Goal: Transaction & Acquisition: Download file/media

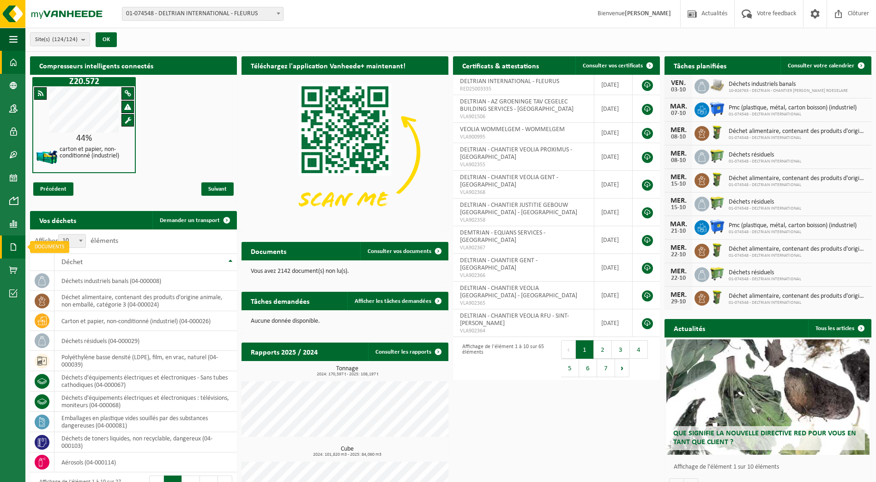
click at [10, 246] on span at bounding box center [13, 246] width 8 height 23
click at [69, 264] on span "Documents" at bounding box center [69, 267] width 30 height 18
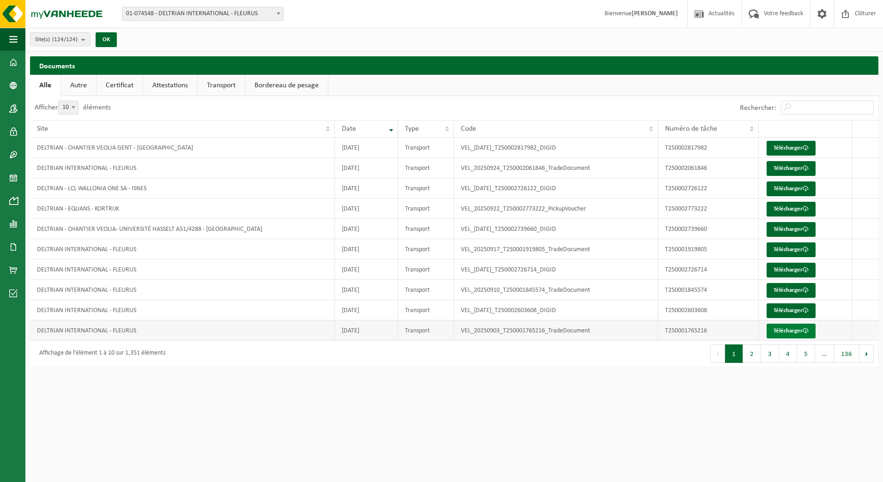
click at [785, 330] on link "Télécharger" at bounding box center [790, 331] width 49 height 15
click at [751, 356] on button "2" at bounding box center [752, 353] width 18 height 18
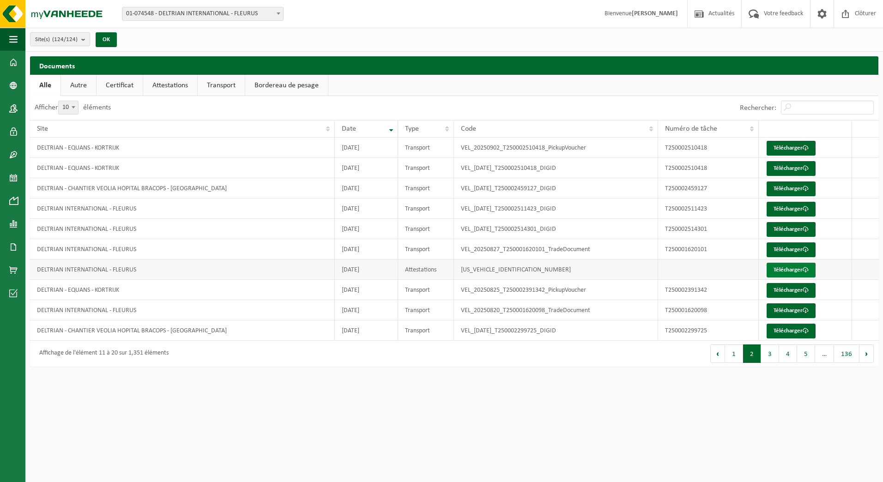
click at [790, 268] on link "Télécharger" at bounding box center [790, 270] width 49 height 15
click at [774, 352] on button "3" at bounding box center [770, 353] width 18 height 18
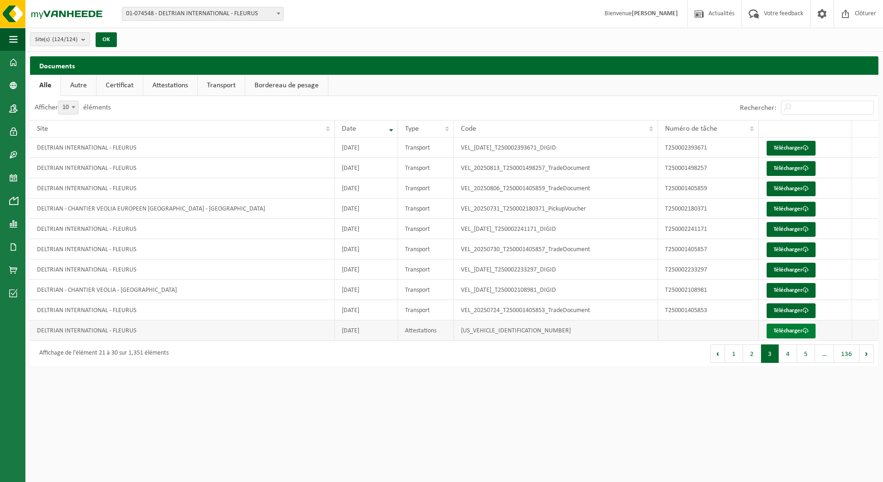
click at [784, 330] on link "Télécharger" at bounding box center [790, 331] width 49 height 15
click at [788, 355] on button "4" at bounding box center [788, 353] width 18 height 18
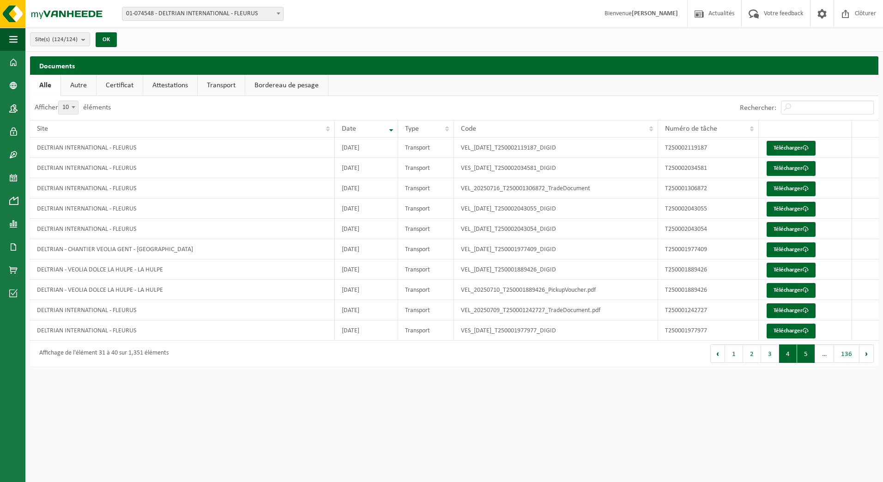
click at [810, 353] on button "5" at bounding box center [806, 353] width 18 height 18
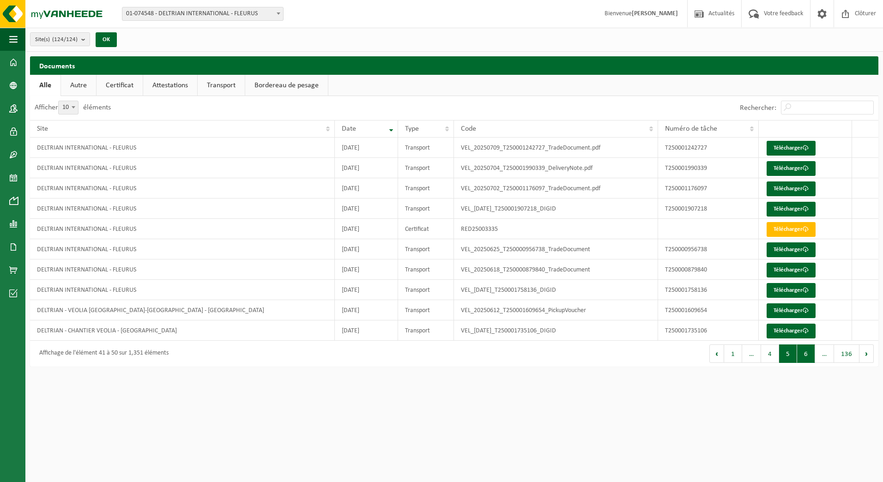
click at [810, 355] on button "6" at bounding box center [806, 353] width 18 height 18
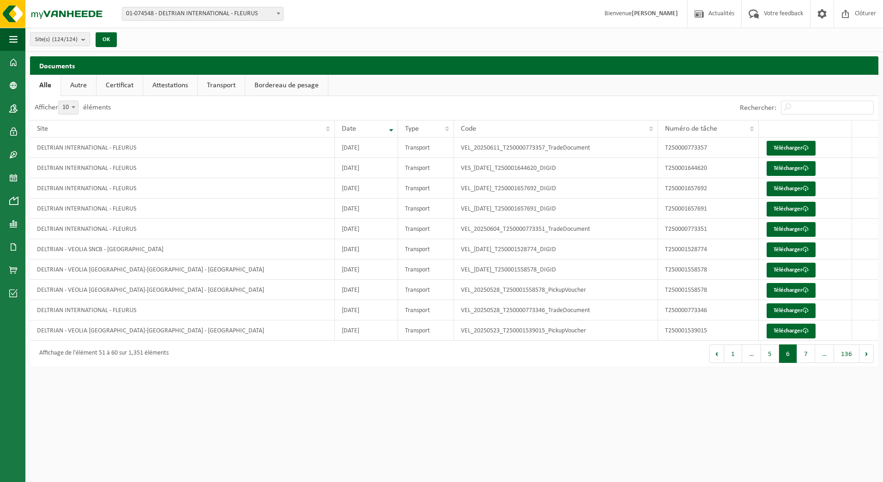
click at [786, 356] on button "6" at bounding box center [788, 353] width 18 height 18
click at [730, 356] on button "1" at bounding box center [733, 353] width 18 height 18
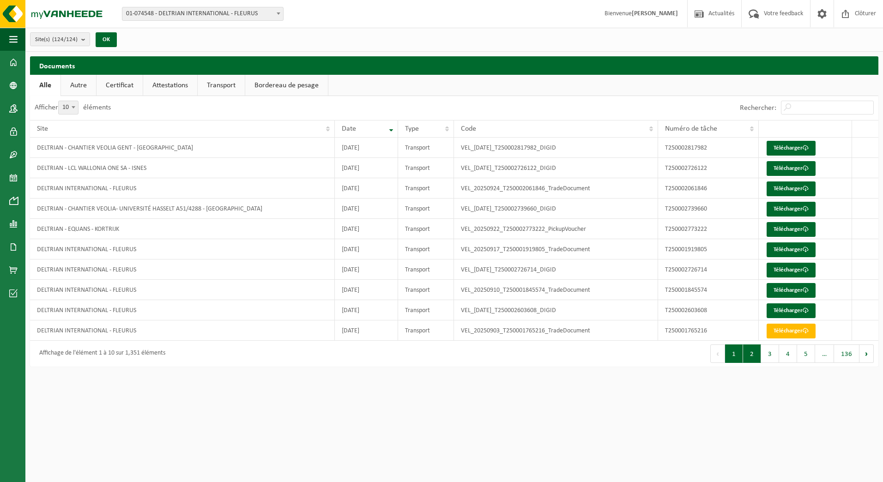
click at [751, 352] on button "2" at bounding box center [752, 353] width 18 height 18
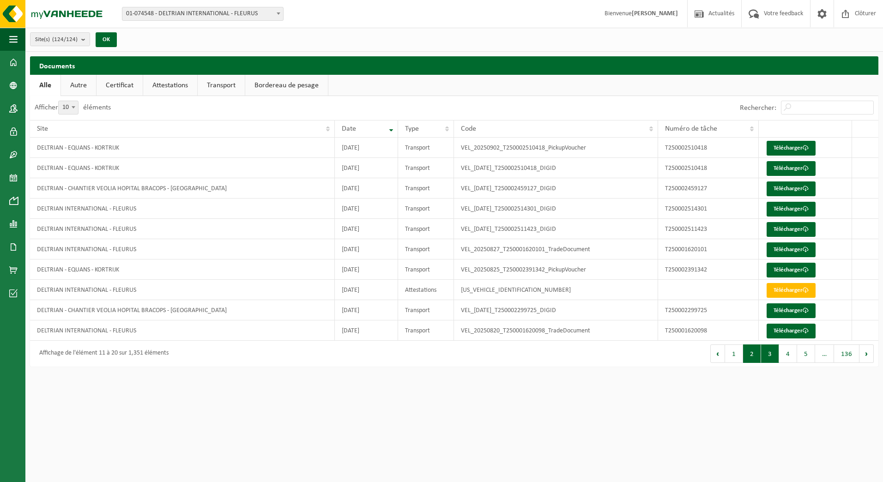
click at [767, 354] on button "3" at bounding box center [770, 353] width 18 height 18
